Goal: Task Accomplishment & Management: Manage account settings

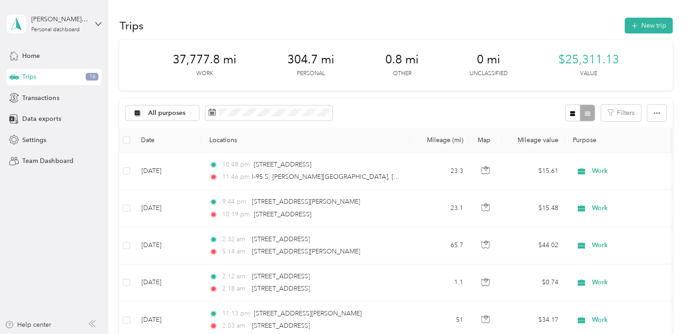
scroll to position [4668, 0]
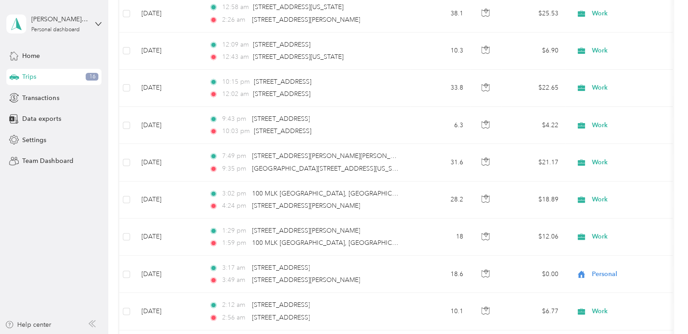
click at [5, 296] on aside "[PERSON_NAME] [PERSON_NAME] Personal dashboard Home Trips 16 Transactions Data …" at bounding box center [54, 167] width 108 height 334
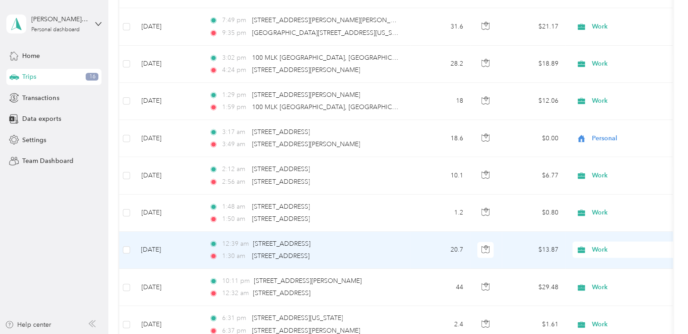
scroll to position [4850, 0]
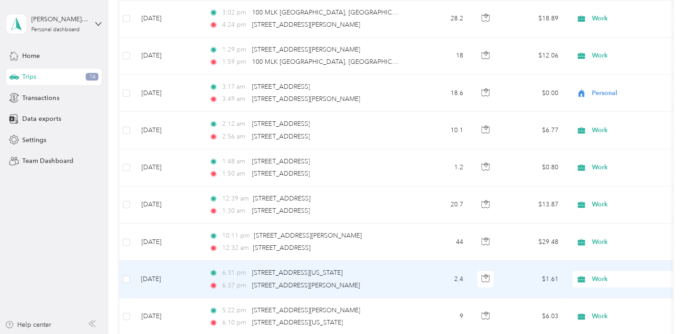
click at [585, 276] on icon at bounding box center [581, 279] width 11 height 7
drag, startPoint x: 609, startPoint y: 171, endPoint x: 470, endPoint y: 262, distance: 166.4
click at [610, 171] on span "Personal" at bounding box center [637, 171] width 84 height 10
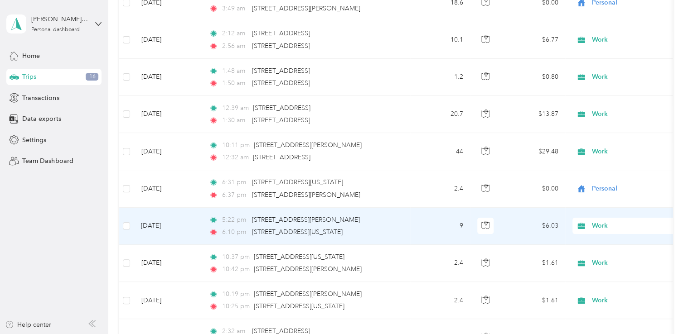
scroll to position [4986, 0]
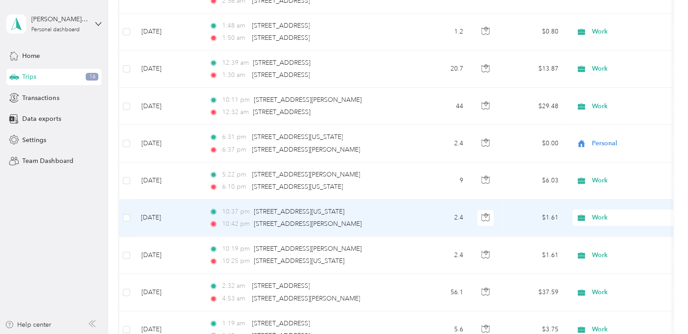
click at [581, 214] on icon at bounding box center [581, 217] width 11 height 7
click at [600, 235] on span "Personal" at bounding box center [637, 239] width 84 height 10
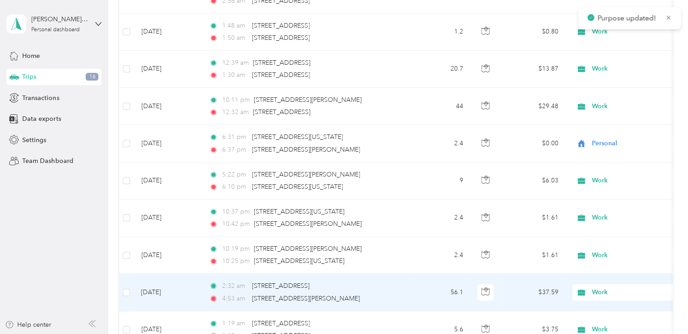
scroll to position [5031, 0]
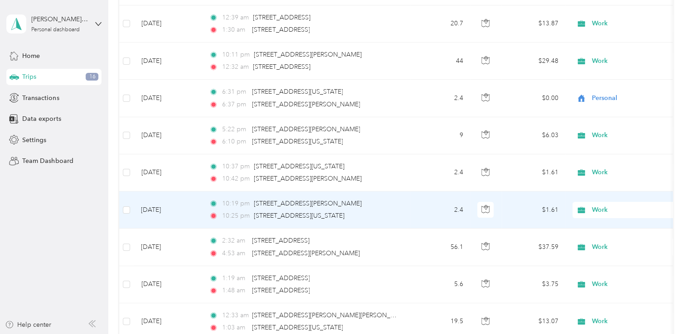
click at [589, 205] on span "Work" at bounding box center [625, 210] width 99 height 10
click at [599, 232] on li "Personal" at bounding box center [629, 228] width 112 height 16
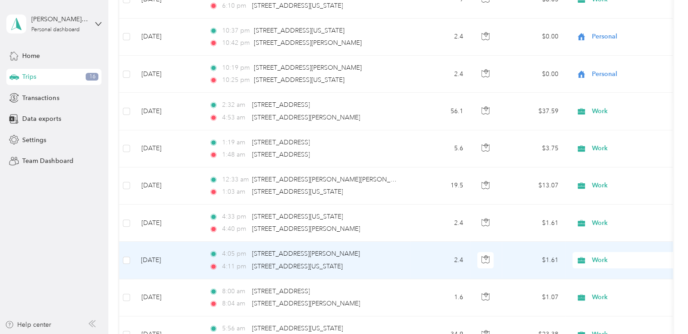
scroll to position [5212, 0]
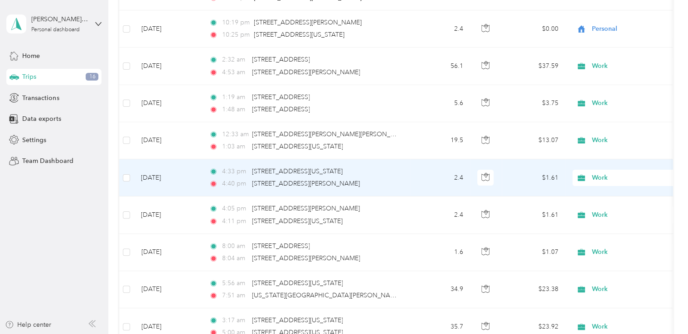
click at [586, 174] on icon at bounding box center [581, 177] width 11 height 7
drag, startPoint x: 591, startPoint y: 197, endPoint x: 592, endPoint y: 204, distance: 6.9
click at [591, 197] on span "Personal" at bounding box center [629, 198] width 100 height 10
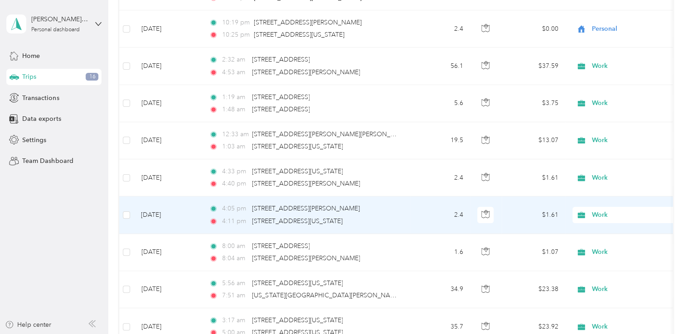
click at [594, 210] on span "Work" at bounding box center [633, 215] width 83 height 10
click at [599, 229] on li "Personal" at bounding box center [629, 234] width 112 height 16
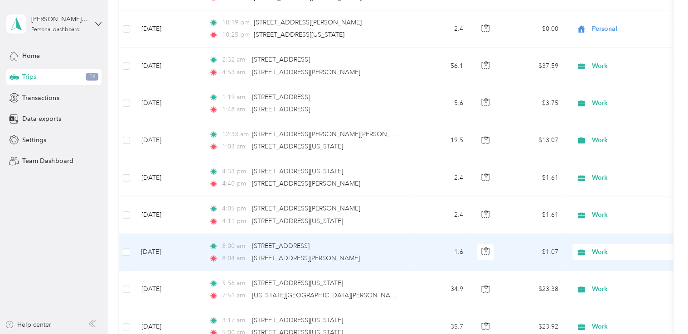
click at [598, 247] on span "Work" at bounding box center [633, 252] width 83 height 10
click at [603, 139] on span "Personal" at bounding box center [637, 143] width 84 height 10
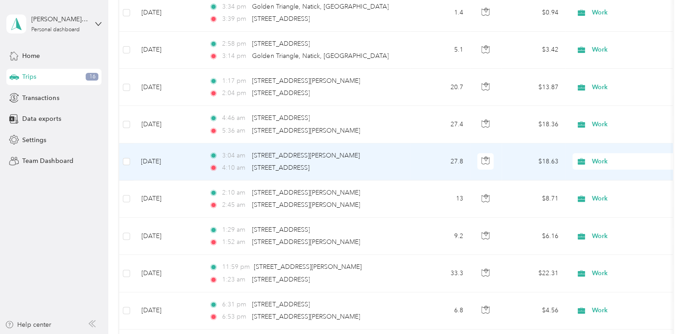
scroll to position [6255, 0]
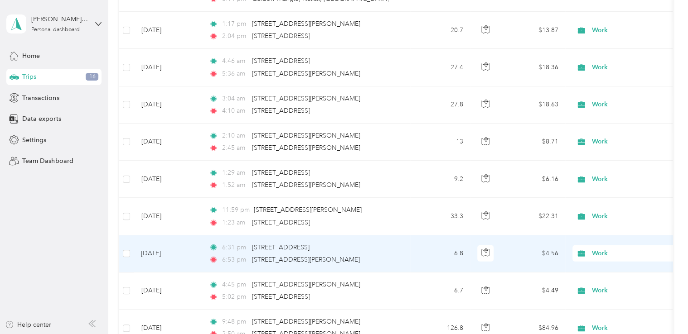
click at [591, 249] on span "Work" at bounding box center [625, 254] width 99 height 10
click at [612, 144] on span "Personal" at bounding box center [637, 141] width 84 height 10
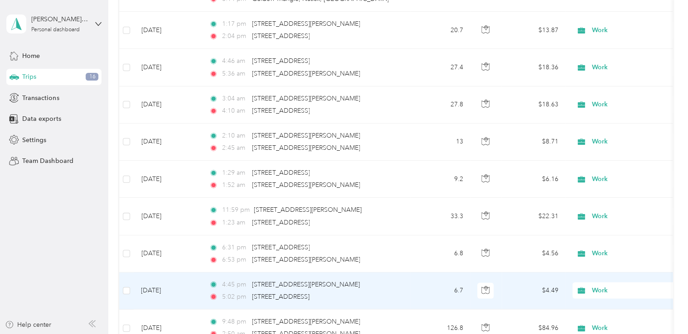
click at [591, 286] on span "Work" at bounding box center [625, 291] width 99 height 10
click at [606, 179] on span "Personal" at bounding box center [637, 176] width 84 height 10
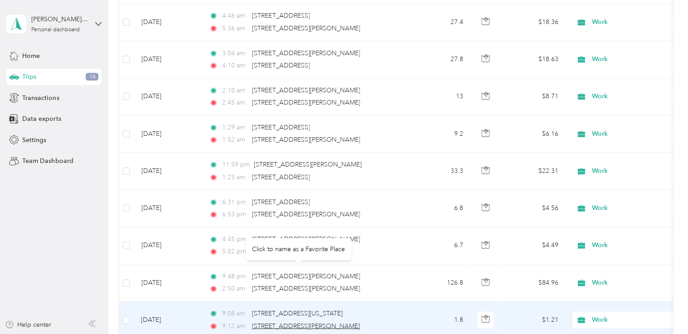
scroll to position [6345, 0]
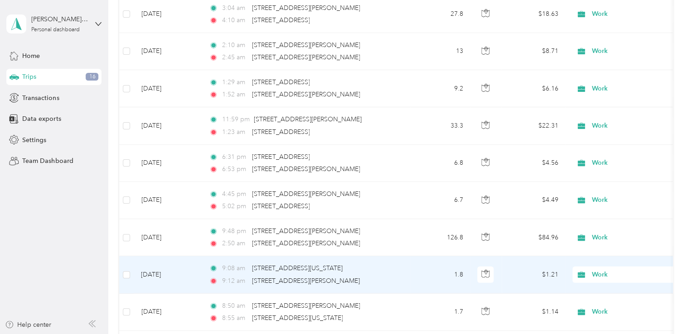
click at [587, 271] on icon at bounding box center [581, 274] width 11 height 7
click at [628, 168] on li "Personal" at bounding box center [629, 163] width 112 height 16
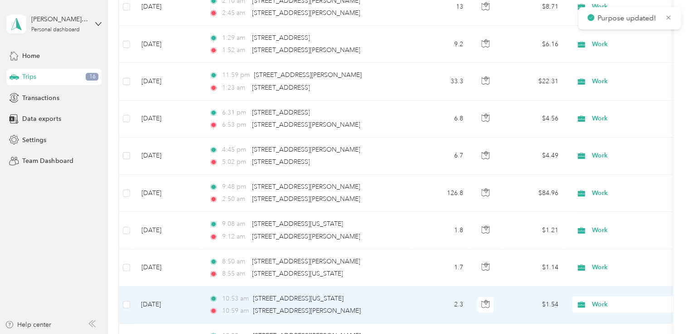
scroll to position [6391, 0]
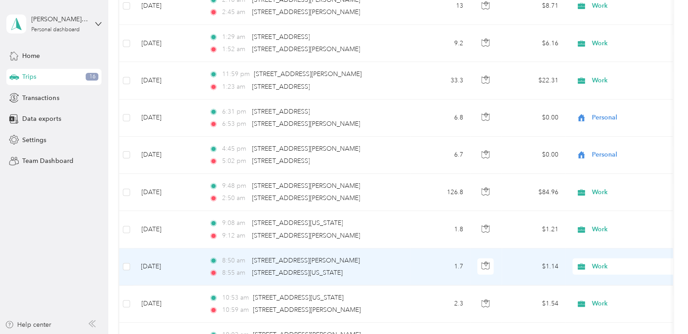
click at [598, 262] on span "Work" at bounding box center [633, 267] width 83 height 10
click at [615, 155] on span "Personal" at bounding box center [637, 155] width 84 height 10
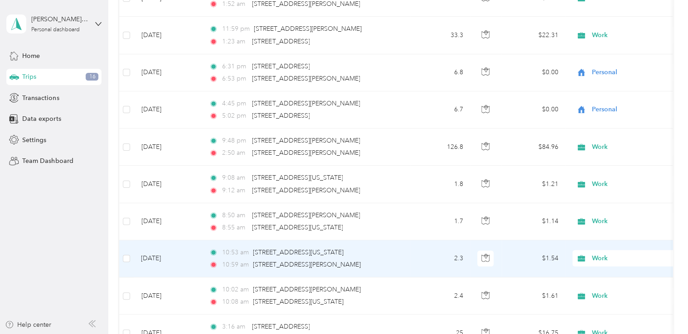
click at [591, 254] on span "Work" at bounding box center [625, 259] width 99 height 10
drag, startPoint x: 613, startPoint y: 150, endPoint x: 611, endPoint y: 159, distance: 8.5
click at [613, 150] on li "Personal" at bounding box center [629, 147] width 112 height 16
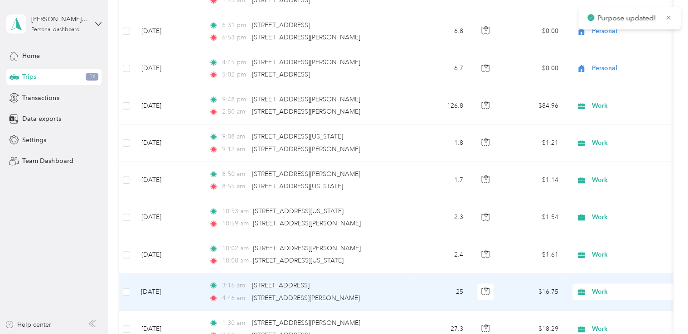
scroll to position [6481, 0]
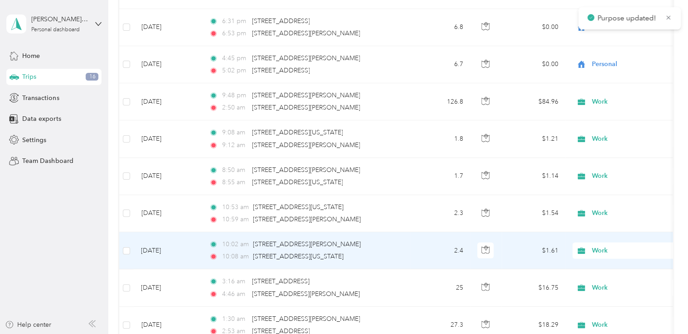
click at [601, 246] on span "Work" at bounding box center [633, 251] width 83 height 10
click at [620, 139] on span "Personal" at bounding box center [637, 138] width 84 height 10
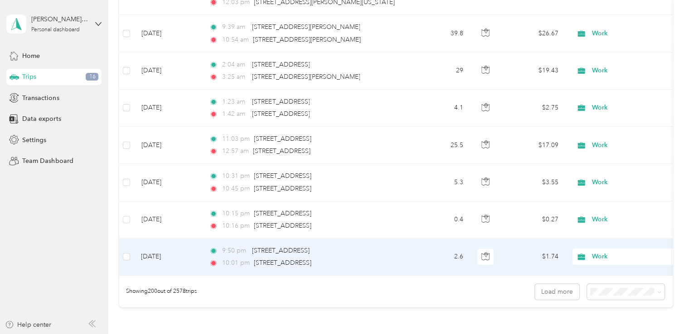
scroll to position [7388, 0]
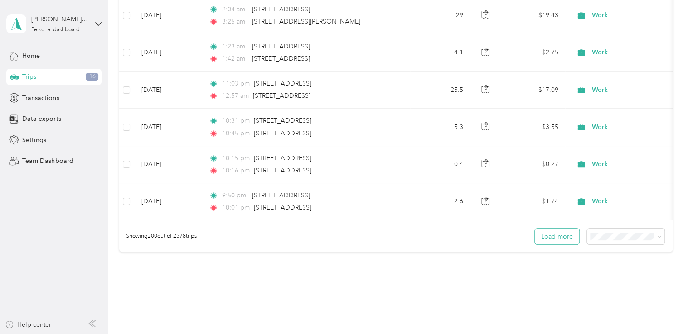
click at [550, 229] on button "Load more" at bounding box center [557, 237] width 44 height 16
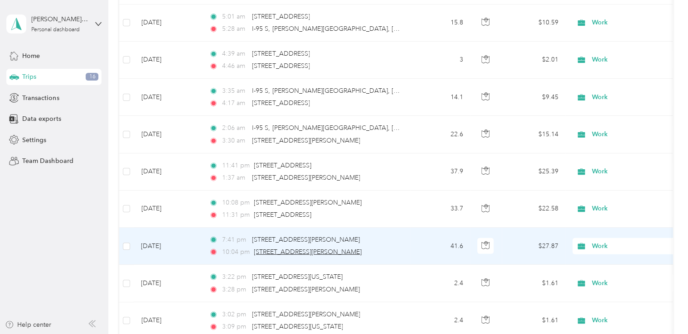
scroll to position [8022, 0]
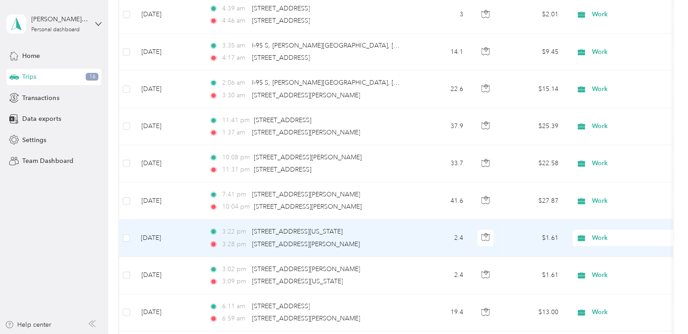
click at [586, 235] on icon at bounding box center [581, 238] width 11 height 7
click at [628, 122] on span "Personal" at bounding box center [637, 122] width 84 height 10
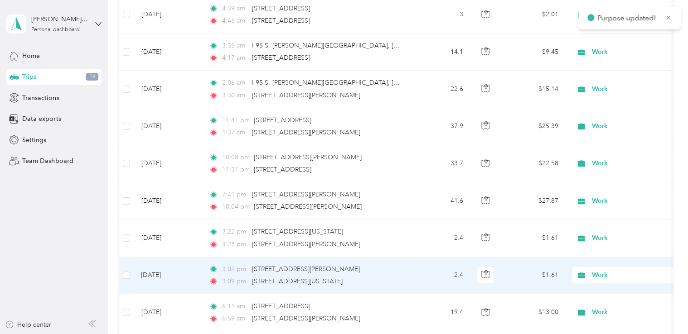
click at [602, 271] on span "Work" at bounding box center [633, 276] width 83 height 10
click at [609, 156] on span "Personal" at bounding box center [637, 159] width 84 height 10
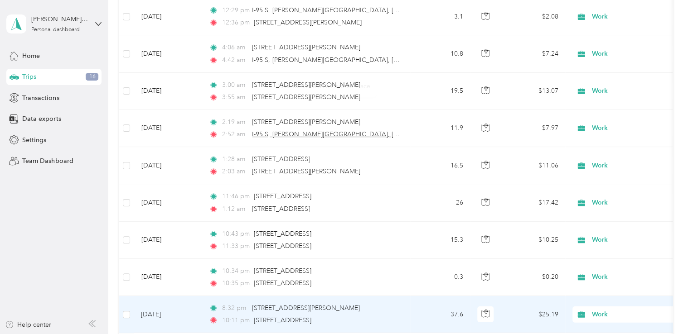
scroll to position [9790, 0]
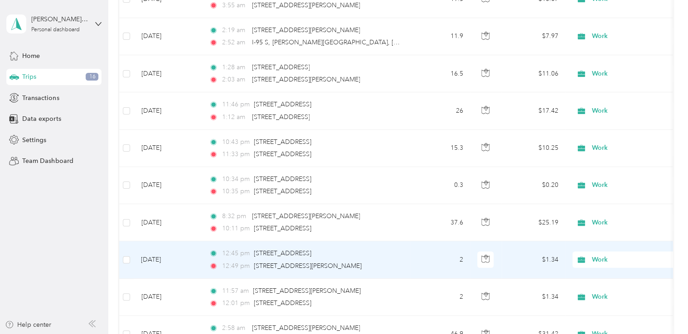
click at [606, 255] on span "Work" at bounding box center [633, 260] width 83 height 10
click at [623, 139] on span "Personal" at bounding box center [637, 140] width 84 height 10
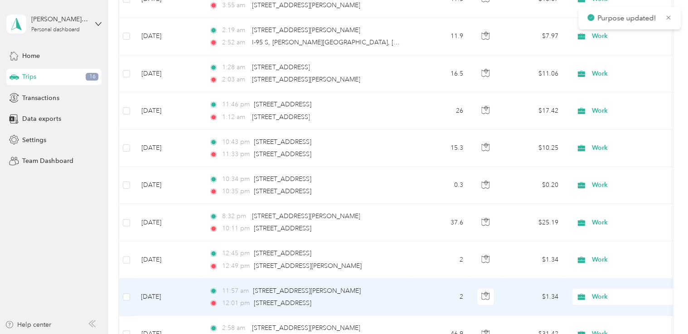
click at [596, 292] on span "Work" at bounding box center [633, 297] width 83 height 10
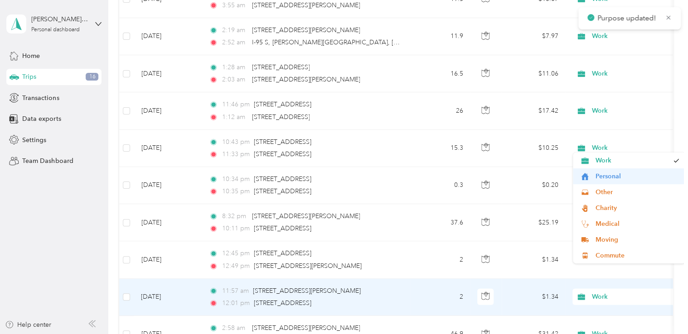
click at [613, 175] on span "Personal" at bounding box center [637, 177] width 84 height 10
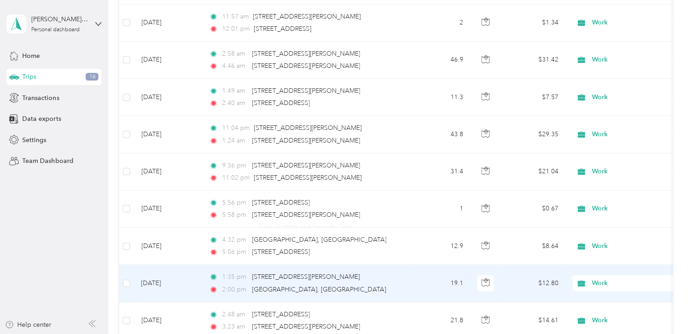
scroll to position [10107, 0]
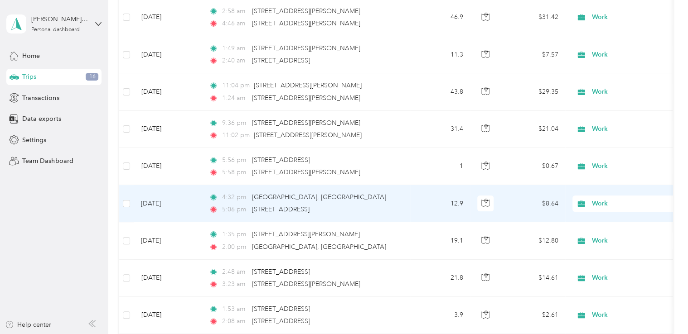
click at [599, 199] on span "Work" at bounding box center [633, 204] width 83 height 10
click at [593, 214] on li "Personal" at bounding box center [629, 211] width 112 height 16
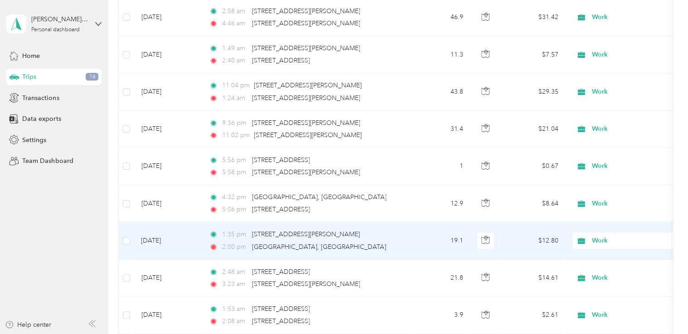
click at [595, 236] on span "Work" at bounding box center [633, 241] width 83 height 10
click at [607, 118] on span "Personal" at bounding box center [637, 118] width 84 height 10
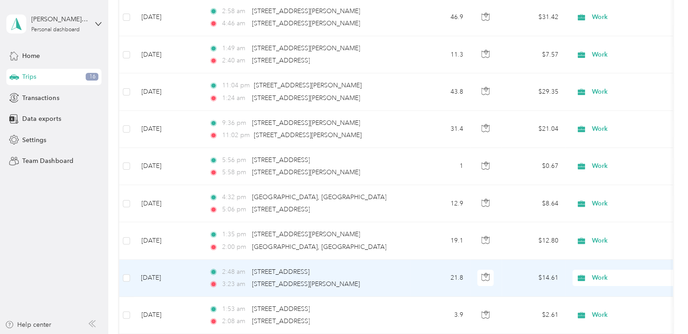
click at [597, 273] on span "Work" at bounding box center [633, 278] width 83 height 10
click at [608, 155] on span "Personal" at bounding box center [637, 154] width 84 height 10
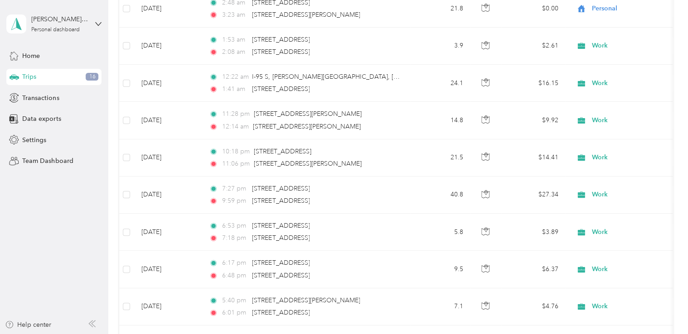
scroll to position [10515, 0]
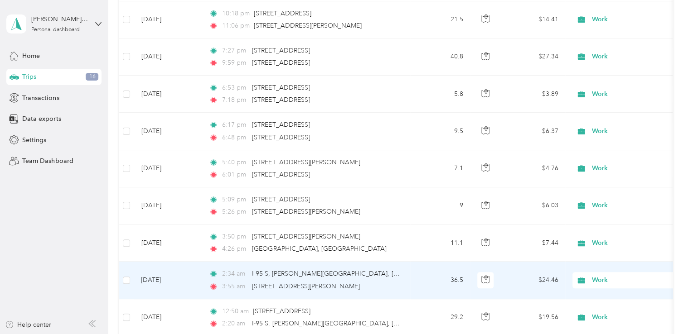
click at [595, 276] on span "Work" at bounding box center [633, 281] width 83 height 10
click at [624, 158] on span "Personal" at bounding box center [637, 158] width 84 height 10
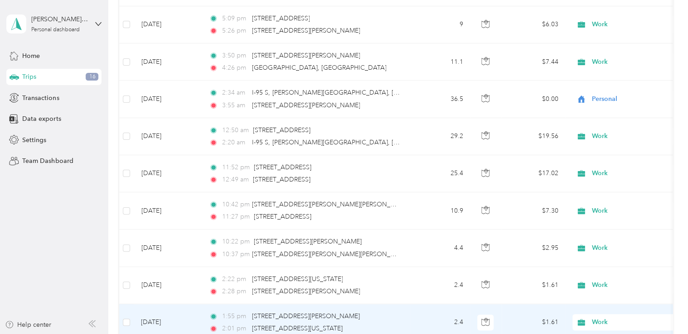
scroll to position [10742, 0]
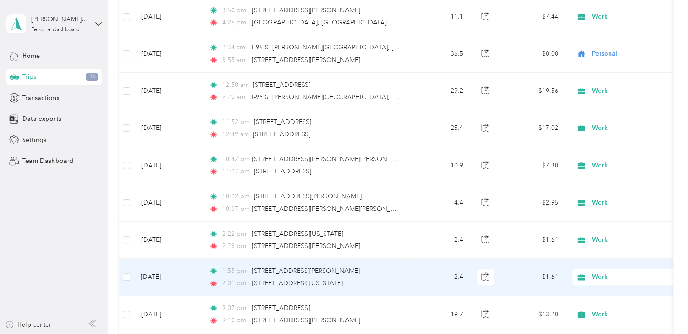
click at [594, 272] on span "Work" at bounding box center [633, 277] width 83 height 10
drag, startPoint x: 607, startPoint y: 158, endPoint x: 582, endPoint y: 194, distance: 44.3
click at [607, 157] on li "Personal" at bounding box center [629, 155] width 112 height 16
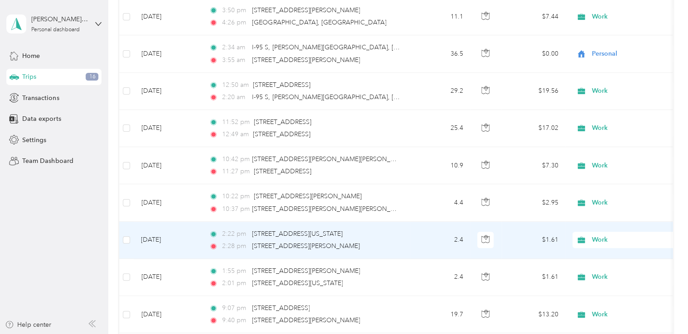
click at [589, 235] on span "Work" at bounding box center [625, 240] width 99 height 10
click at [602, 243] on span "Personal" at bounding box center [637, 244] width 84 height 10
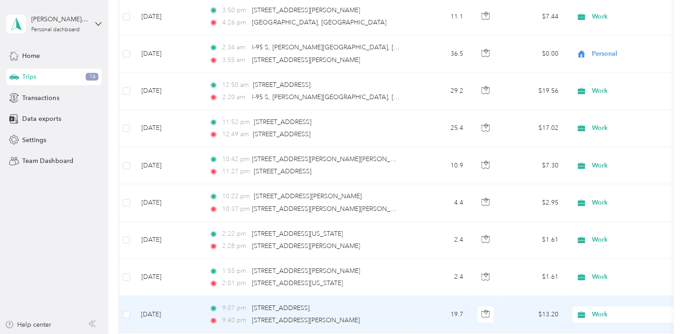
click at [585, 311] on icon at bounding box center [581, 314] width 11 height 7
click at [603, 186] on li "Personal" at bounding box center [629, 192] width 112 height 16
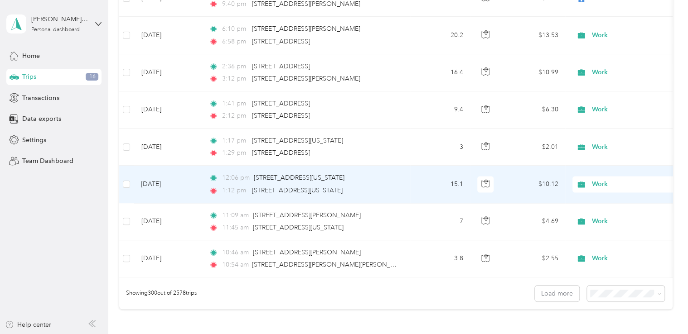
scroll to position [11059, 0]
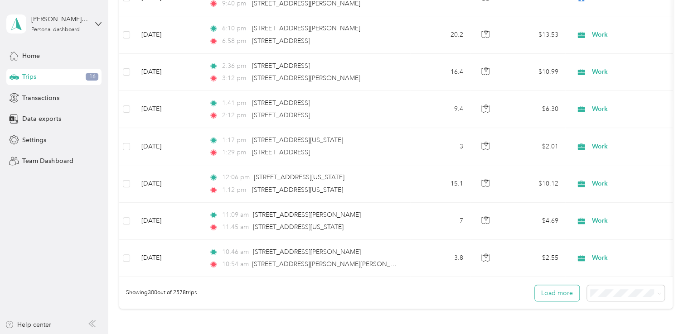
click at [563, 286] on button "Load more" at bounding box center [557, 294] width 44 height 16
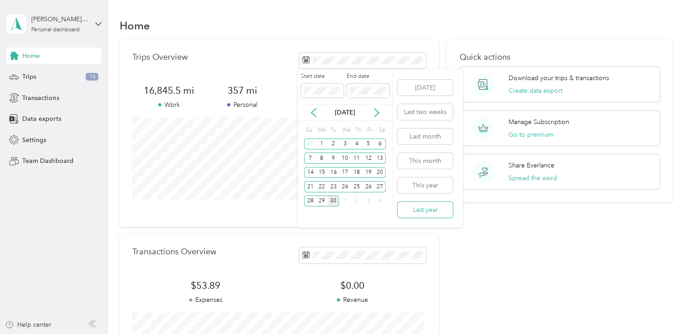
click at [423, 213] on button "Last year" at bounding box center [424, 210] width 55 height 16
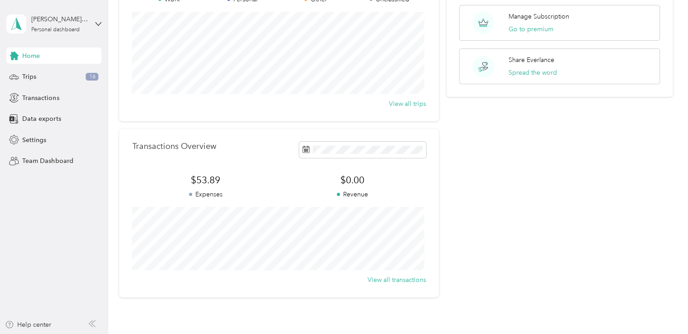
scroll to position [136, 0]
